Goal: Information Seeking & Learning: Learn about a topic

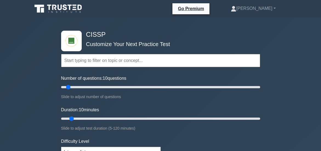
scroll to position [56, 0]
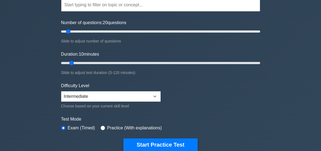
type input "20"
drag, startPoint x: 70, startPoint y: 32, endPoint x: 80, endPoint y: 32, distance: 9.6
click at [80, 32] on input "Number of questions: 20 questions" at bounding box center [160, 31] width 199 height 7
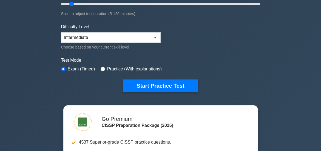
scroll to position [132, 0]
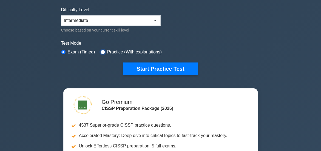
click at [103, 51] on input "radio" at bounding box center [103, 52] width 4 height 4
radio input "true"
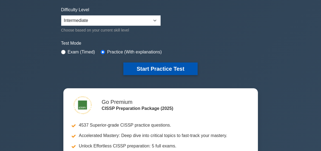
click at [153, 66] on button "Start Practice Test" at bounding box center [160, 69] width 74 height 13
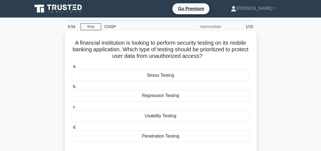
scroll to position [27, 0]
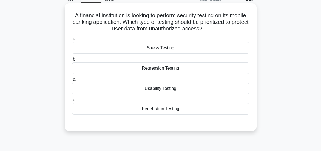
click at [159, 109] on div "Penetration Testing" at bounding box center [161, 109] width 178 height 12
click at [72, 102] on input "d. Penetration Testing" at bounding box center [72, 100] width 0 height 4
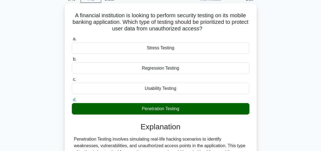
scroll to position [82, 0]
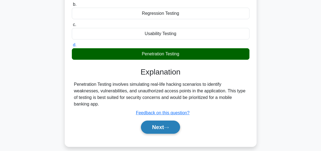
click at [156, 127] on button "Next" at bounding box center [160, 127] width 39 height 13
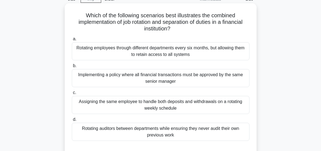
scroll to position [55, 0]
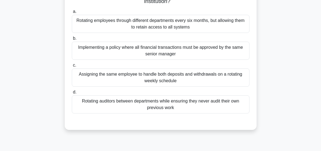
click at [154, 75] on div "Assigning the same employee to handle both deposits and withdrawals on a rotati…" at bounding box center [161, 78] width 178 height 18
click at [72, 67] on input "c. Assigning the same employee to handle both deposits and withdrawals on a rot…" at bounding box center [72, 66] width 0 height 4
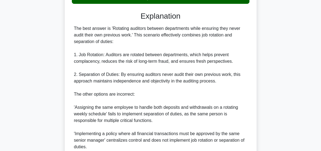
scroll to position [240, 0]
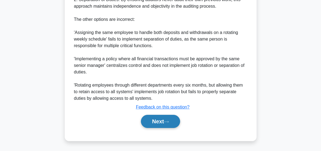
click at [168, 121] on icon at bounding box center [166, 121] width 5 height 3
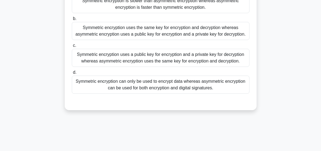
scroll to position [35, 0]
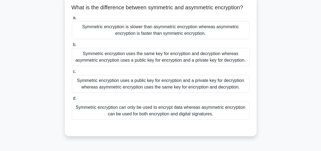
click at [158, 63] on div "Symmetric encryption uses the same key for encryption and decryption whereas as…" at bounding box center [161, 57] width 178 height 18
click at [72, 47] on input "b. Symmetric encryption uses the same key for encryption and decryption whereas…" at bounding box center [72, 45] width 0 height 4
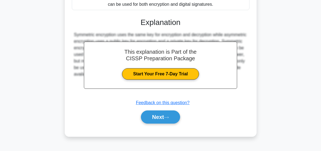
scroll to position [160, 0]
click at [165, 119] on button "Next" at bounding box center [160, 117] width 39 height 13
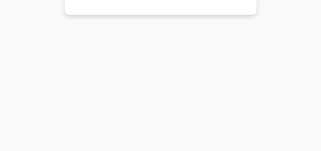
scroll to position [35, 0]
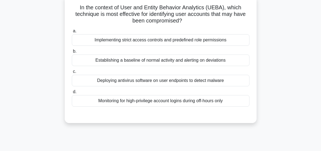
click at [148, 61] on div "Establishing a baseline of normal activity and alerting on deviations" at bounding box center [161, 61] width 178 height 12
click at [72, 53] on input "b. Establishing a baseline of normal activity and alerting on deviations" at bounding box center [72, 52] width 0 height 4
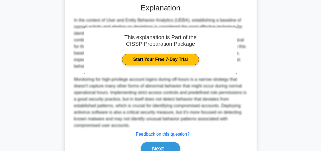
scroll to position [174, 0]
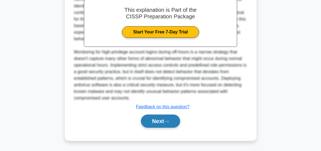
click at [159, 120] on button "Next" at bounding box center [160, 121] width 39 height 13
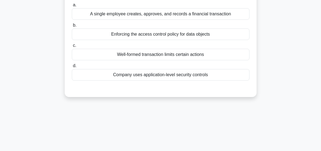
scroll to position [8, 0]
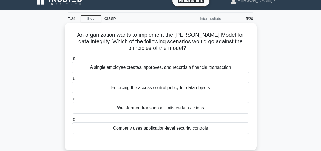
click at [148, 66] on div "A single employee creates, approves, and records a financial transaction" at bounding box center [161, 68] width 178 height 12
click at [72, 60] on input "a. A single employee creates, approves, and records a financial transaction" at bounding box center [72, 59] width 0 height 4
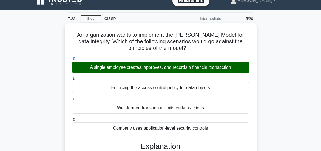
scroll to position [90, 0]
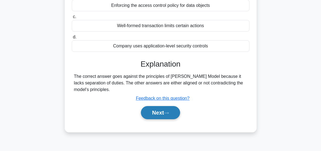
click at [159, 112] on button "Next" at bounding box center [160, 112] width 39 height 13
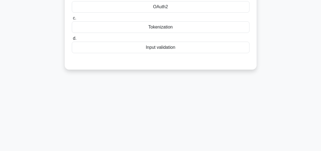
scroll to position [8, 0]
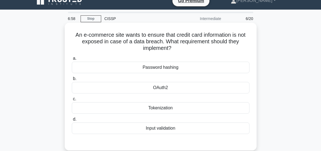
click at [164, 129] on div "Input validation" at bounding box center [161, 129] width 178 height 12
click at [72, 121] on input "d. Input validation" at bounding box center [72, 120] width 0 height 4
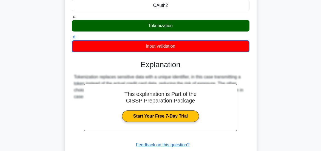
scroll to position [145, 0]
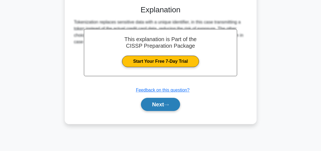
click at [159, 105] on button "Next" at bounding box center [160, 104] width 39 height 13
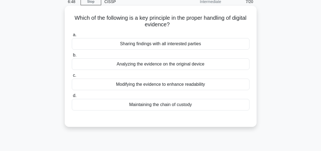
scroll to position [8, 0]
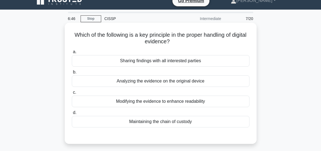
click at [161, 122] on div "Maintaining the chain of custody" at bounding box center [161, 122] width 178 height 12
click at [72, 115] on input "d. Maintaining the chain of custody" at bounding box center [72, 113] width 0 height 4
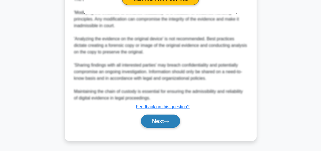
drag, startPoint x: 162, startPoint y: 117, endPoint x: 162, endPoint y: 122, distance: 4.1
click at [162, 121] on button "Next" at bounding box center [160, 121] width 39 height 13
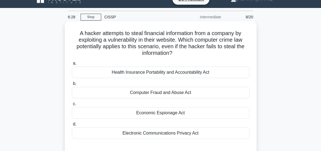
scroll to position [35, 0]
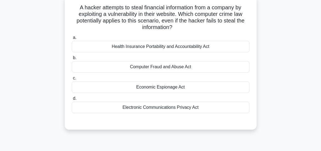
click at [169, 66] on div "Computer Fraud and Abuse Act" at bounding box center [161, 67] width 178 height 12
click at [72, 60] on input "b. Computer Fraud and Abuse Act" at bounding box center [72, 58] width 0 height 4
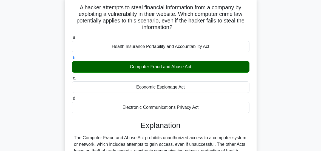
scroll to position [145, 0]
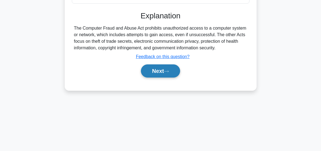
click at [167, 73] on icon at bounding box center [166, 71] width 5 height 3
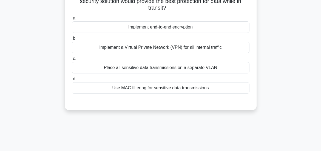
scroll to position [35, 0]
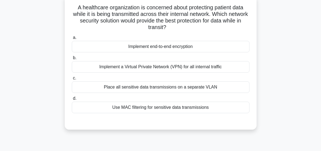
click at [154, 65] on div "Implement a Virtual Private Network (VPN) for all internal traffic" at bounding box center [161, 67] width 178 height 12
click at [72, 60] on input "b. Implement a Virtual Private Network (VPN) for all internal traffic" at bounding box center [72, 58] width 0 height 4
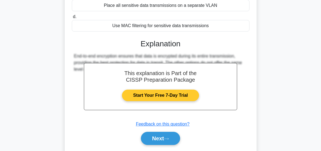
scroll to position [145, 0]
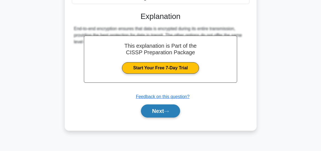
click at [165, 108] on button "Next" at bounding box center [160, 110] width 39 height 13
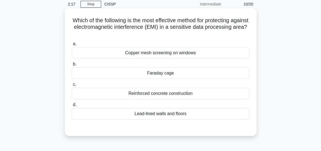
scroll to position [27, 0]
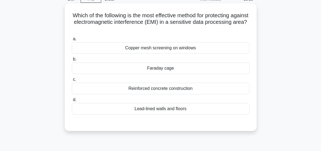
click at [161, 69] on div "Faraday cage" at bounding box center [161, 69] width 178 height 12
click at [72, 61] on input "b. Faraday cage" at bounding box center [72, 60] width 0 height 4
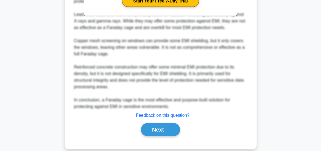
scroll to position [227, 0]
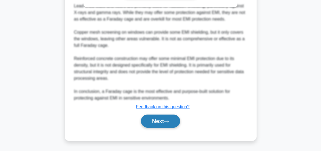
click at [161, 121] on button "Next" at bounding box center [160, 121] width 39 height 13
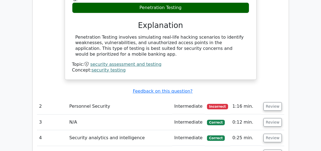
scroll to position [654, 0]
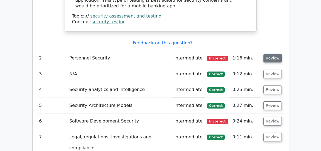
click at [270, 58] on button "Review" at bounding box center [273, 58] width 19 height 9
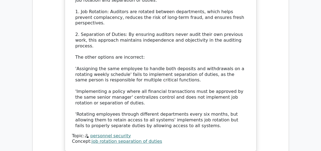
scroll to position [999, 0]
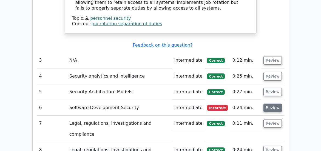
click at [271, 107] on button "Review" at bounding box center [273, 108] width 19 height 9
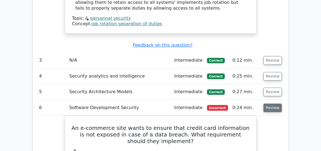
click at [267, 108] on button "Review" at bounding box center [273, 108] width 19 height 9
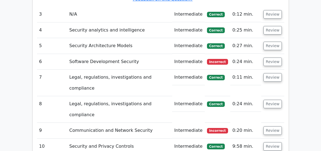
scroll to position [1058, 0]
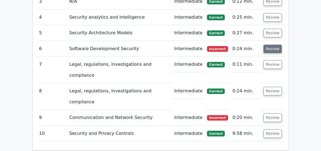
click at [272, 50] on button "Review" at bounding box center [273, 49] width 19 height 9
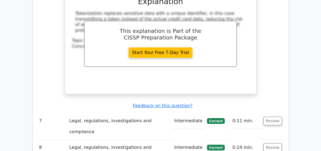
scroll to position [1310, 0]
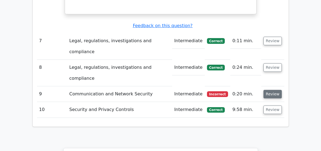
click at [272, 93] on button "Review" at bounding box center [273, 94] width 19 height 9
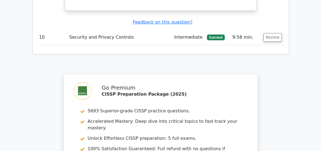
scroll to position [1734, 0]
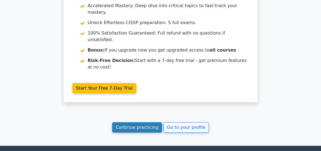
click at [145, 130] on link "Continue practicing" at bounding box center [137, 127] width 50 height 10
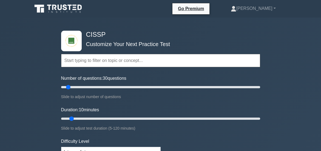
type input "30"
drag, startPoint x: 69, startPoint y: 87, endPoint x: 91, endPoint y: 91, distance: 21.7
click at [90, 91] on input "Number of questions: 30 questions" at bounding box center [160, 87] width 199 height 7
type input "20"
drag, startPoint x: 71, startPoint y: 120, endPoint x: 87, endPoint y: 120, distance: 15.9
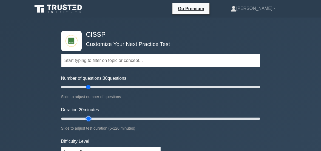
click at [87, 120] on input "Duration: 20 minutes" at bounding box center [160, 118] width 199 height 7
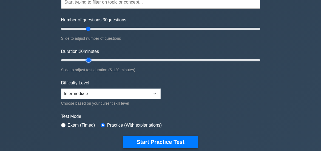
scroll to position [83, 0]
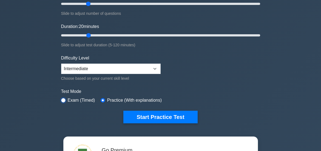
click at [63, 100] on input "radio" at bounding box center [63, 100] width 4 height 4
radio input "true"
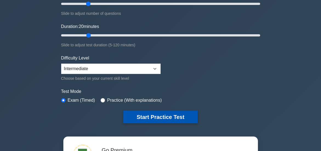
click at [162, 115] on button "Start Practice Test" at bounding box center [160, 117] width 74 height 13
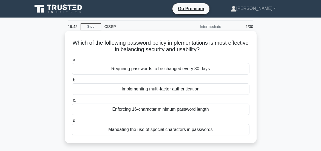
click at [162, 89] on div "Implementing multi-factor authentication" at bounding box center [161, 89] width 178 height 12
click at [72, 82] on input "b. Implementing multi-factor authentication" at bounding box center [72, 80] width 0 height 4
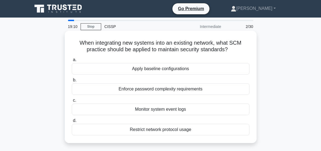
click at [160, 67] on div "Apply baseline configurations" at bounding box center [161, 69] width 178 height 12
click at [72, 62] on input "a. Apply baseline configurations" at bounding box center [72, 60] width 0 height 4
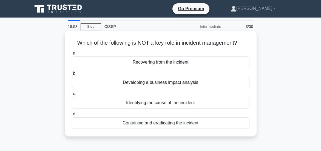
click at [157, 88] on div "Developing a business impact analysis" at bounding box center [161, 83] width 178 height 12
click at [72, 75] on input "b. Developing a business impact analysis" at bounding box center [72, 74] width 0 height 4
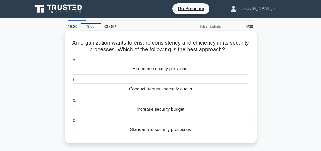
click at [152, 129] on div "Standardize security processes" at bounding box center [161, 130] width 178 height 12
click at [72, 123] on input "d. Standardize security processes" at bounding box center [72, 121] width 0 height 4
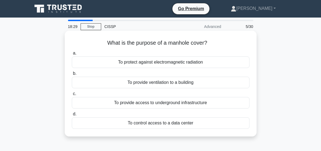
click at [160, 102] on div "To provide access to underground infrastructure" at bounding box center [161, 103] width 178 height 12
click at [72, 96] on input "c. To provide access to underground infrastructure" at bounding box center [72, 94] width 0 height 4
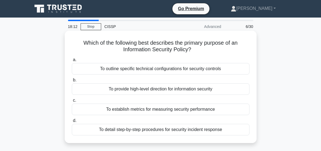
click at [164, 88] on div "To provide high-level direction for information security" at bounding box center [161, 89] width 178 height 12
click at [72, 82] on input "b. To provide high-level direction for information security" at bounding box center [72, 80] width 0 height 4
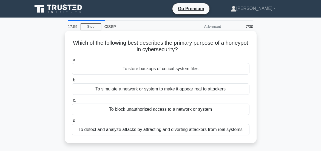
click at [155, 130] on div "To detect and analyze attacks by attracting and diverting attackers from real s…" at bounding box center [161, 130] width 178 height 12
click at [72, 123] on input "d. To detect and analyze attacks by attracting and diverting attackers from rea…" at bounding box center [72, 121] width 0 height 4
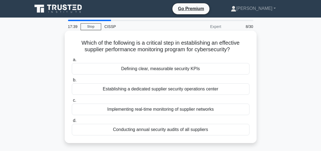
click at [159, 109] on div "Implementing real-time monitoring of supplier networks" at bounding box center [161, 110] width 178 height 12
click at [72, 102] on input "c. Implementing real-time monitoring of supplier networks" at bounding box center [72, 101] width 0 height 4
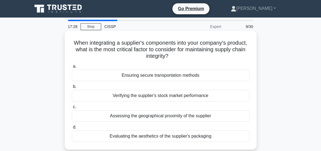
click at [152, 76] on div "Ensuring secure transportation methods" at bounding box center [161, 76] width 178 height 12
click at [72, 68] on input "a. Ensuring secure transportation methods" at bounding box center [72, 67] width 0 height 4
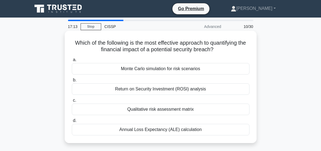
click at [156, 129] on div "Annual Loss Expectancy (ALE) calculation" at bounding box center [161, 130] width 178 height 12
click at [72, 123] on input "d. Annual Loss Expectancy (ALE) calculation" at bounding box center [72, 121] width 0 height 4
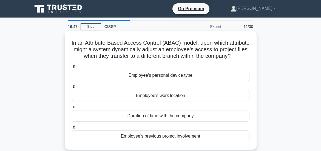
scroll to position [27, 0]
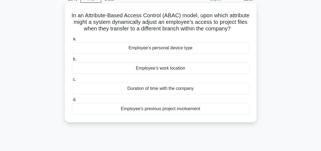
click at [167, 115] on div "Employee's previous project involvement" at bounding box center [161, 109] width 178 height 12
click at [72, 102] on input "d. Employee's previous project involvement" at bounding box center [72, 100] width 0 height 4
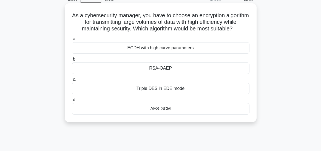
click at [166, 54] on div "ECDH with high curve parameters" at bounding box center [161, 48] width 178 height 12
click at [72, 41] on input "a. ECDH with high curve parameters" at bounding box center [72, 39] width 0 height 4
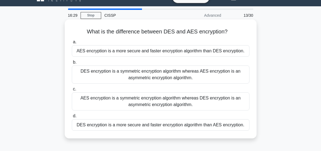
scroll to position [0, 0]
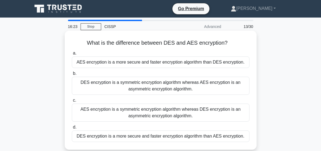
click at [176, 89] on div "DES encryption is a symmetric encryption algorithm whereas AES encryption is an…" at bounding box center [161, 86] width 178 height 18
click at [72, 75] on input "b. DES encryption is a symmetric encryption algorithm whereas AES encryption is…" at bounding box center [72, 74] width 0 height 4
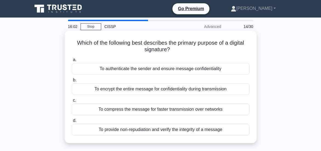
click at [155, 67] on div "To authenticate the sender and ensure message confidentiality" at bounding box center [161, 69] width 178 height 12
click at [72, 62] on input "a. To authenticate the sender and ensure message confidentiality" at bounding box center [72, 60] width 0 height 4
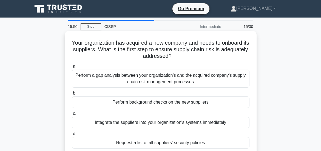
click at [160, 103] on div "Perform background checks on the new suppliers" at bounding box center [161, 103] width 178 height 12
click at [72, 95] on input "b. Perform background checks on the new suppliers" at bounding box center [72, 94] width 0 height 4
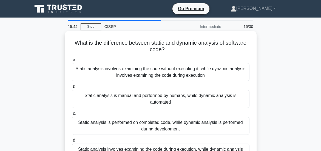
click at [171, 68] on div "Static analysis involves examining the code without executing it, while dynamic…" at bounding box center [161, 72] width 178 height 18
click at [72, 62] on input "a. Static analysis involves examining the code without executing it, while dyna…" at bounding box center [72, 60] width 0 height 4
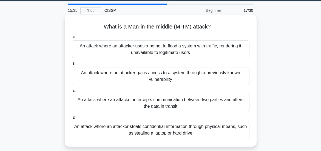
scroll to position [27, 0]
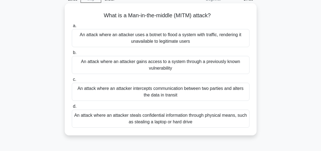
click at [162, 90] on div "An attack where an attacker intercepts communication between two parties and al…" at bounding box center [161, 92] width 178 height 18
click at [72, 81] on input "c. An attack where an attacker intercepts communication between two parties and…" at bounding box center [72, 80] width 0 height 4
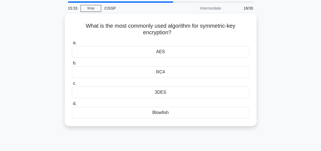
scroll to position [0, 0]
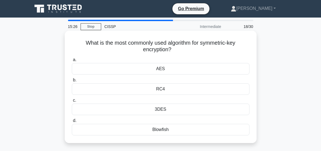
click at [160, 68] on div "AES" at bounding box center [161, 69] width 178 height 12
click at [72, 62] on input "a. AES" at bounding box center [72, 60] width 0 height 4
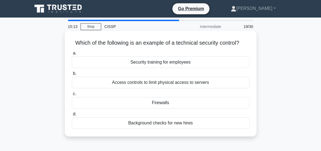
click at [159, 68] on div "Security training for employees" at bounding box center [161, 62] width 178 height 12
click at [72, 55] on input "a. Security training for employees" at bounding box center [72, 54] width 0 height 4
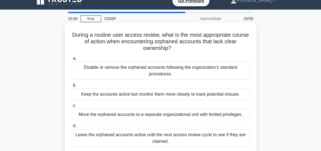
scroll to position [27, 0]
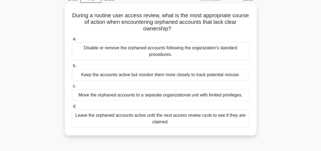
click at [155, 50] on div "Disable or remove the orphaned accounts following the organization's standard p…" at bounding box center [161, 51] width 178 height 18
click at [72, 41] on input "a. Disable or remove the orphaned accounts following the organization's standar…" at bounding box center [72, 39] width 0 height 4
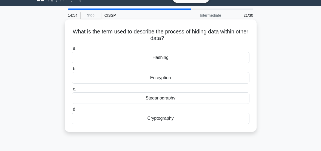
scroll to position [0, 0]
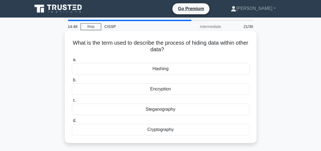
click at [165, 110] on div "Steganography" at bounding box center [161, 110] width 178 height 12
click at [72, 102] on input "c. Steganography" at bounding box center [72, 101] width 0 height 4
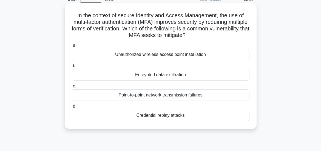
drag, startPoint x: 162, startPoint y: 115, endPoint x: 102, endPoint y: 104, distance: 60.8
click at [102, 104] on label "d. Credential replay attacks" at bounding box center [161, 112] width 178 height 18
click at [72, 105] on input "d. Credential replay attacks" at bounding box center [72, 107] width 0 height 4
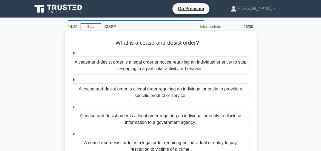
scroll to position [27, 0]
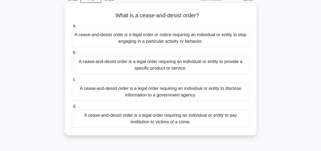
click at [159, 36] on div "A cease-and-desist order is a legal order or notice requiring an individual or …" at bounding box center [161, 38] width 178 height 18
click at [72, 28] on input "a. A cease-and-desist order is a legal order or notice requiring an individual …" at bounding box center [72, 26] width 0 height 4
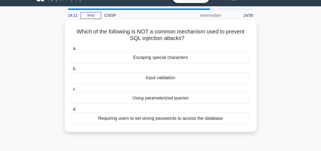
scroll to position [0, 0]
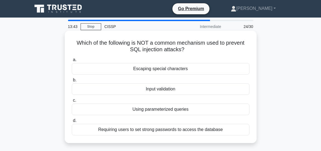
click at [161, 110] on div "Using parameterized queries" at bounding box center [161, 110] width 178 height 12
click at [72, 102] on input "c. Using parameterized queries" at bounding box center [72, 101] width 0 height 4
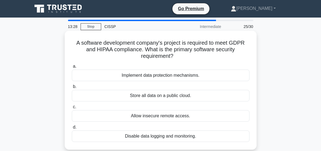
click at [162, 77] on div "Implement data protection mechanisms." at bounding box center [161, 76] width 178 height 12
click at [72, 68] on input "a. Implement data protection mechanisms." at bounding box center [72, 67] width 0 height 4
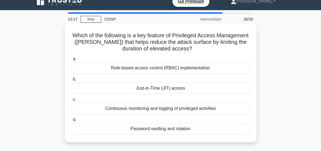
scroll to position [27, 0]
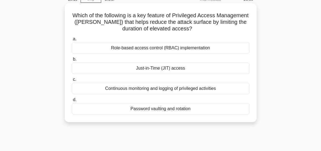
click at [160, 68] on div "Just-in-Time (JIT) access" at bounding box center [161, 69] width 178 height 12
click at [72, 61] on input "b. Just-in-Time (JIT) access" at bounding box center [72, 60] width 0 height 4
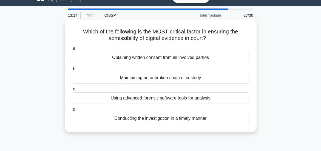
scroll to position [0, 0]
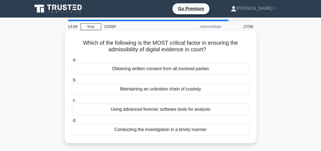
click at [159, 88] on div "Maintaining an unbroken chain of custody" at bounding box center [161, 89] width 178 height 12
click at [72, 82] on input "b. Maintaining an unbroken chain of custody" at bounding box center [72, 80] width 0 height 4
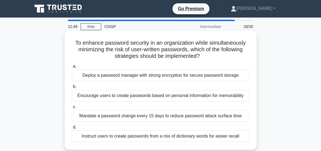
click at [151, 75] on div "Deploy a password manager with strong encryption for secure password storage" at bounding box center [161, 76] width 178 height 12
click at [72, 68] on input "a. Deploy a password manager with strong encryption for secure password storage" at bounding box center [72, 67] width 0 height 4
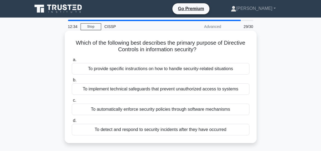
click at [151, 89] on div "To implement technical safeguards that prevent unauthorized access to systems" at bounding box center [161, 89] width 178 height 12
click at [72, 82] on input "b. To implement technical safeguards that prevent unauthorized access to systems" at bounding box center [72, 80] width 0 height 4
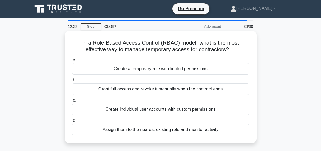
click at [164, 68] on div "Create a temporary role with limited permissions" at bounding box center [161, 69] width 178 height 12
click at [72, 62] on input "a. Create a temporary role with limited permissions" at bounding box center [72, 60] width 0 height 4
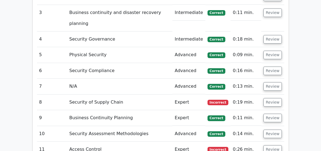
scroll to position [1050, 0]
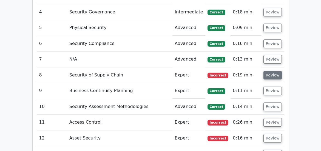
click at [270, 76] on button "Review" at bounding box center [273, 75] width 19 height 9
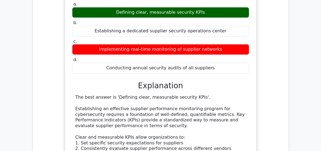
scroll to position [1111, 0]
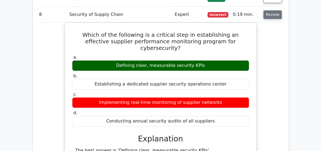
click at [272, 16] on button "Review" at bounding box center [273, 14] width 19 height 9
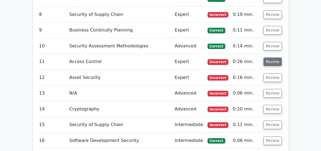
click at [275, 61] on button "Review" at bounding box center [273, 62] width 19 height 9
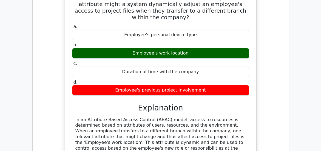
scroll to position [1168, 0]
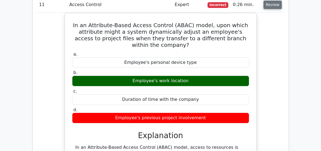
click at [274, 3] on button "Review" at bounding box center [273, 5] width 19 height 9
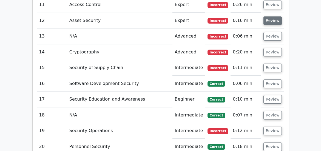
click at [273, 21] on button "Review" at bounding box center [273, 20] width 19 height 9
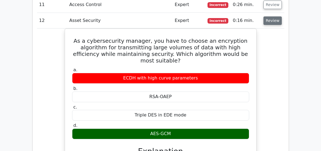
click at [274, 20] on button "Review" at bounding box center [273, 20] width 19 height 9
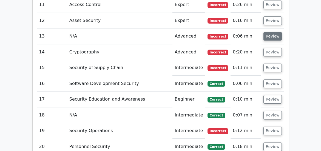
click at [275, 36] on button "Review" at bounding box center [273, 36] width 19 height 9
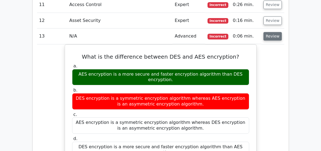
click at [274, 37] on button "Review" at bounding box center [273, 36] width 19 height 9
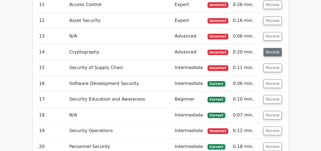
click at [273, 51] on button "Review" at bounding box center [273, 52] width 19 height 9
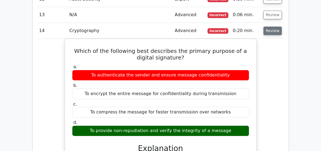
scroll to position [1160, 0]
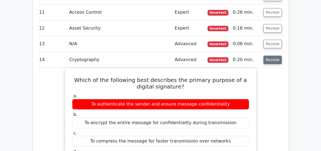
click at [273, 60] on button "Review" at bounding box center [273, 60] width 19 height 9
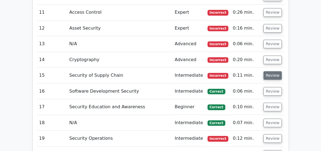
click at [272, 75] on button "Review" at bounding box center [273, 75] width 19 height 9
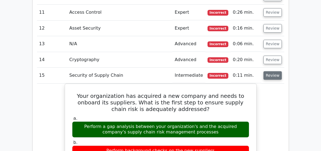
scroll to position [1216, 0]
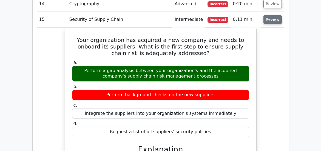
click at [269, 22] on button "Review" at bounding box center [273, 19] width 19 height 9
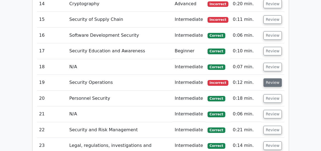
click at [274, 82] on button "Review" at bounding box center [273, 82] width 19 height 9
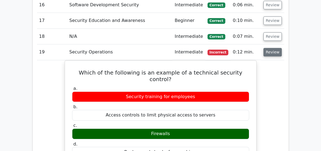
scroll to position [1279, 0]
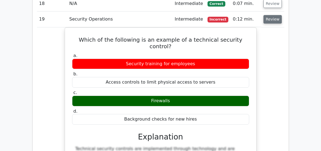
click at [270, 18] on button "Review" at bounding box center [273, 19] width 19 height 9
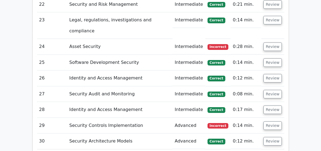
scroll to position [1371, 0]
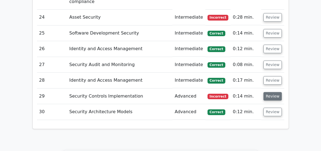
click at [272, 97] on button "Review" at bounding box center [273, 96] width 19 height 9
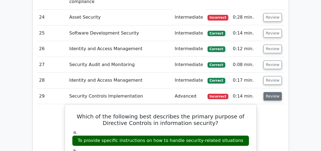
scroll to position [0, 0]
